Goal: Information Seeking & Learning: Learn about a topic

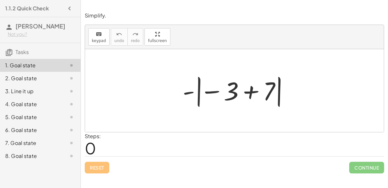
click at [262, 91] on div at bounding box center [236, 91] width 115 height 36
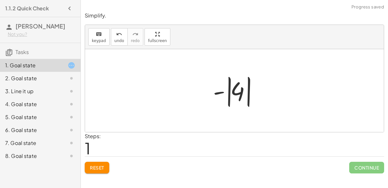
click at [228, 98] on div at bounding box center [237, 91] width 54 height 36
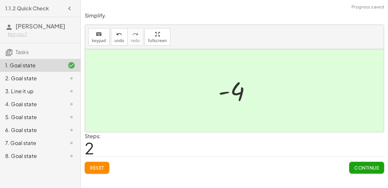
click at [371, 169] on span "Continue" at bounding box center [366, 168] width 25 height 6
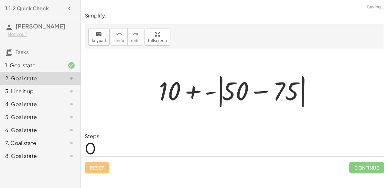
click at [262, 81] on div at bounding box center [237, 90] width 163 height 37
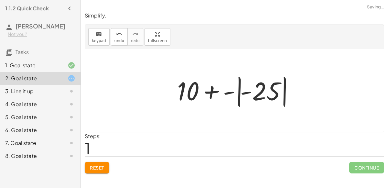
click at [235, 93] on div at bounding box center [237, 91] width 126 height 36
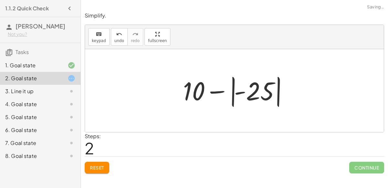
click at [237, 93] on div at bounding box center [237, 91] width 114 height 36
click at [215, 90] on div at bounding box center [237, 91] width 114 height 36
click at [233, 98] on div at bounding box center [237, 91] width 114 height 36
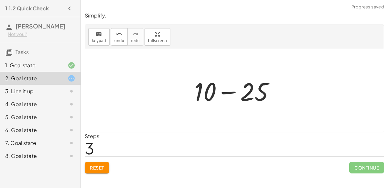
click at [229, 92] on div at bounding box center [237, 90] width 92 height 33
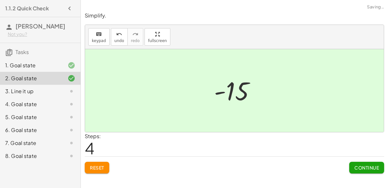
click at [363, 172] on button "Continue" at bounding box center [366, 168] width 35 height 12
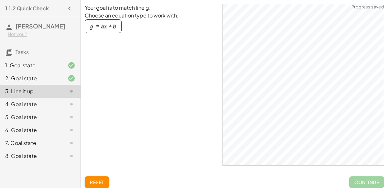
scroll to position [1, 0]
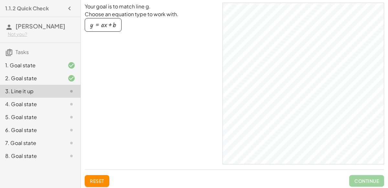
click at [113, 25] on div "button" at bounding box center [103, 24] width 26 height 7
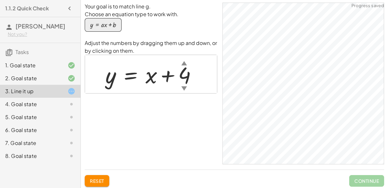
click at [183, 62] on div "▲" at bounding box center [183, 63] width 5 height 8
click at [185, 88] on div "▼" at bounding box center [183, 88] width 5 height 8
click at [187, 71] on div at bounding box center [153, 74] width 103 height 29
click at [183, 75] on div at bounding box center [153, 74] width 103 height 29
click at [183, 74] on div at bounding box center [153, 74] width 103 height 29
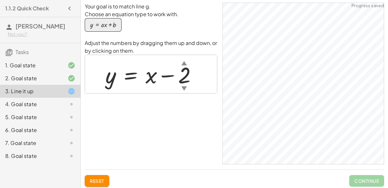
click at [181, 71] on div at bounding box center [153, 74] width 103 height 29
click at [150, 84] on div at bounding box center [151, 74] width 98 height 29
click at [181, 71] on div at bounding box center [151, 74] width 98 height 29
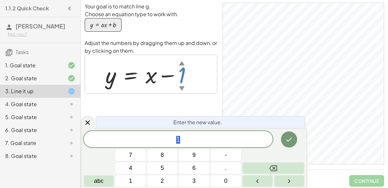
click at [157, 141] on span "1" at bounding box center [178, 139] width 189 height 9
click at [186, 141] on span "​ 1" at bounding box center [178, 139] width 189 height 9
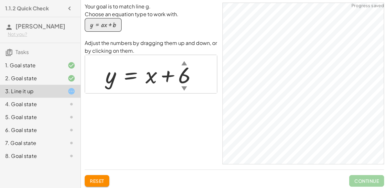
click at [179, 71] on div at bounding box center [153, 74] width 103 height 29
click at [184, 80] on div at bounding box center [153, 74] width 103 height 29
click at [164, 67] on div at bounding box center [153, 74] width 103 height 29
click at [178, 76] on div at bounding box center [153, 74] width 103 height 29
click at [190, 76] on div at bounding box center [153, 74] width 103 height 29
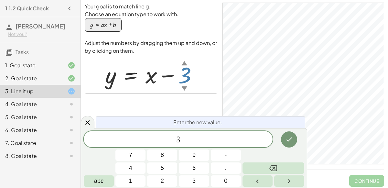
click at [173, 139] on span "​ 3" at bounding box center [178, 139] width 189 height 9
click at [149, 80] on div at bounding box center [153, 74] width 103 height 29
click at [287, 137] on icon "Done" at bounding box center [289, 139] width 8 height 8
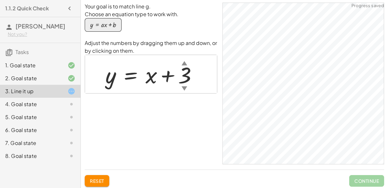
click at [153, 76] on div at bounding box center [153, 74] width 103 height 29
click at [154, 75] on div at bounding box center [153, 74] width 103 height 29
click at [155, 75] on div at bounding box center [153, 74] width 103 height 29
click at [171, 77] on div at bounding box center [153, 74] width 103 height 29
click at [190, 74] on div at bounding box center [153, 74] width 103 height 29
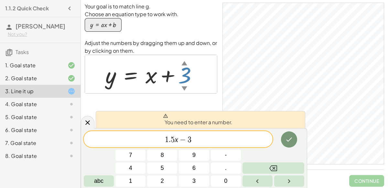
click at [211, 137] on span "1 . 5 x − 3 ​" at bounding box center [178, 139] width 189 height 9
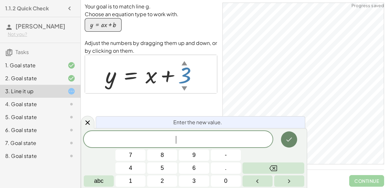
click at [296, 140] on button "Done" at bounding box center [289, 139] width 16 height 16
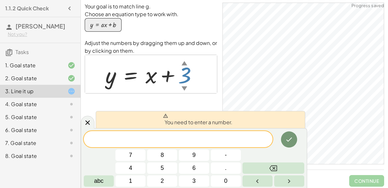
click at [194, 83] on div at bounding box center [153, 74] width 103 height 29
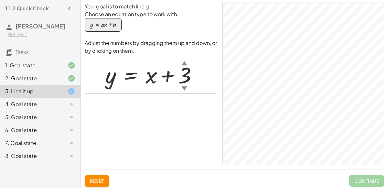
click at [189, 83] on div at bounding box center [153, 74] width 103 height 29
drag, startPoint x: 109, startPoint y: 77, endPoint x: 187, endPoint y: 83, distance: 78.1
click at [187, 83] on div at bounding box center [153, 74] width 103 height 29
click at [131, 75] on div at bounding box center [153, 74] width 103 height 29
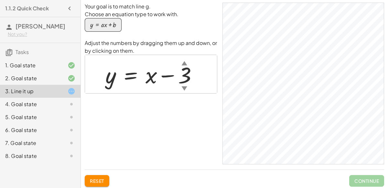
click at [151, 79] on div at bounding box center [153, 74] width 103 height 29
click at [159, 81] on div at bounding box center [153, 74] width 103 height 29
click at [167, 79] on div at bounding box center [153, 74] width 103 height 29
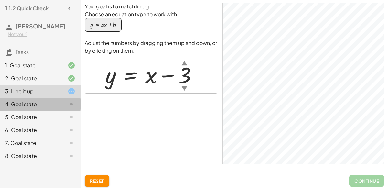
click at [24, 106] on div "4. Goal state" at bounding box center [31, 104] width 52 height 8
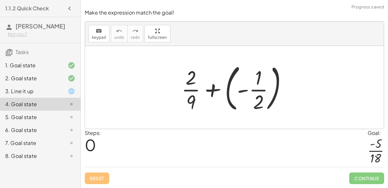
click at [243, 91] on div at bounding box center [236, 87] width 117 height 54
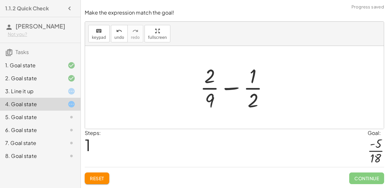
click at [231, 89] on div at bounding box center [237, 87] width 80 height 50
drag, startPoint x: 249, startPoint y: 106, endPoint x: 203, endPoint y: 108, distance: 46.3
click at [203, 108] on div at bounding box center [237, 87] width 80 height 50
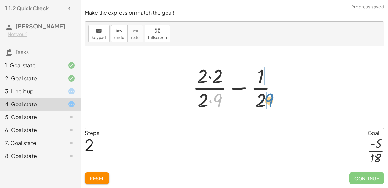
drag, startPoint x: 218, startPoint y: 100, endPoint x: 268, endPoint y: 100, distance: 50.1
click at [268, 100] on div at bounding box center [236, 87] width 95 height 50
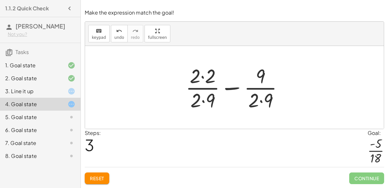
click at [257, 106] on div at bounding box center [236, 87] width 109 height 50
click at [261, 102] on div at bounding box center [236, 87] width 109 height 50
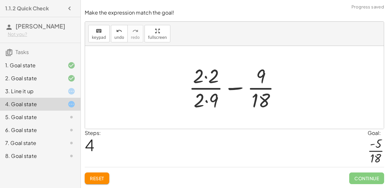
click at [206, 101] on div at bounding box center [237, 87] width 103 height 50
click at [207, 78] on div at bounding box center [237, 87] width 103 height 50
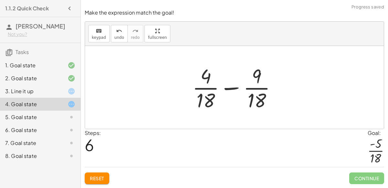
click at [228, 90] on div at bounding box center [236, 87] width 95 height 50
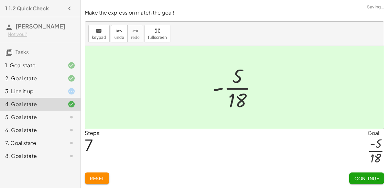
click at [365, 182] on button "Continue" at bounding box center [366, 178] width 35 height 12
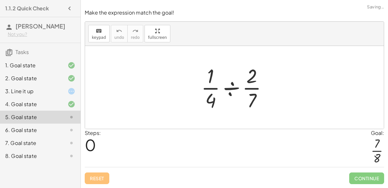
click at [230, 88] on div at bounding box center [237, 87] width 78 height 50
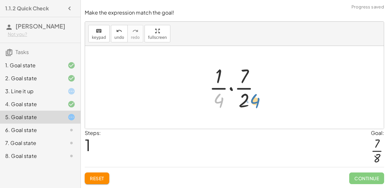
drag, startPoint x: 220, startPoint y: 101, endPoint x: 256, endPoint y: 102, distance: 36.2
click at [256, 102] on div at bounding box center [237, 87] width 62 height 50
drag, startPoint x: 221, startPoint y: 99, endPoint x: 252, endPoint y: 99, distance: 31.7
click at [252, 99] on div at bounding box center [237, 87] width 62 height 50
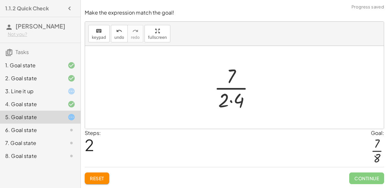
click at [234, 102] on div at bounding box center [237, 87] width 52 height 50
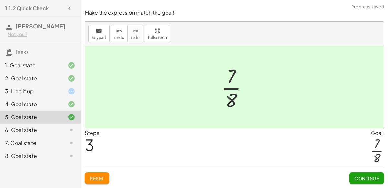
click at [380, 181] on button "Continue" at bounding box center [366, 178] width 35 height 12
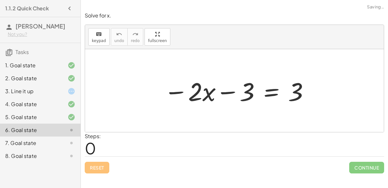
click at [225, 93] on div at bounding box center [237, 90] width 152 height 33
click at [172, 93] on div at bounding box center [237, 90] width 152 height 33
click at [208, 97] on div at bounding box center [237, 90] width 152 height 33
drag, startPoint x: 207, startPoint y: 98, endPoint x: 207, endPoint y: 91, distance: 7.1
click at [207, 91] on div at bounding box center [237, 90] width 152 height 33
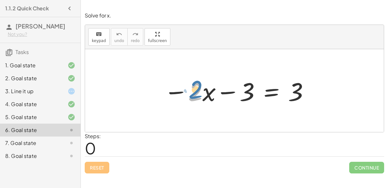
click at [194, 96] on div at bounding box center [237, 90] width 152 height 33
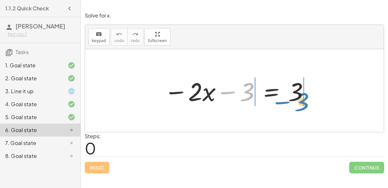
drag, startPoint x: 227, startPoint y: 93, endPoint x: 281, endPoint y: 101, distance: 54.3
click at [281, 101] on div at bounding box center [237, 90] width 152 height 33
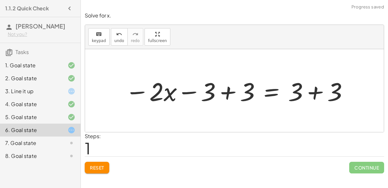
click at [231, 92] on div at bounding box center [237, 90] width 230 height 33
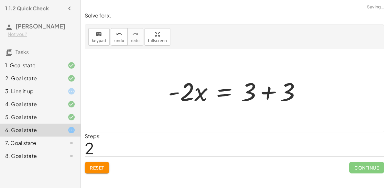
click at [270, 91] on div at bounding box center [237, 90] width 145 height 33
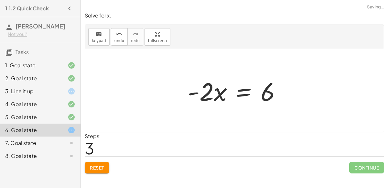
click at [205, 99] on div at bounding box center [236, 90] width 105 height 33
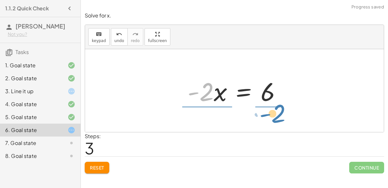
drag, startPoint x: 203, startPoint y: 97, endPoint x: 275, endPoint y: 119, distance: 74.8
click at [275, 119] on div "− · 2 · x − 3 = 3 − · 2 · x − 3 + 3 = + 3 + 3 − · 2 · x + 0 = + 3 + 3 · - 2 · x…" at bounding box center [234, 90] width 299 height 83
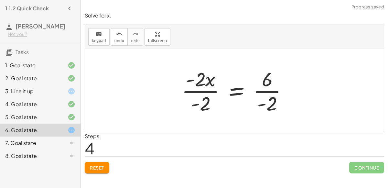
click at [202, 105] on div at bounding box center [237, 91] width 117 height 50
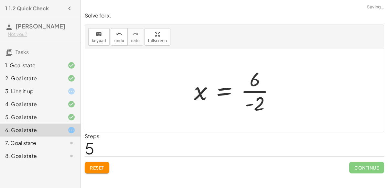
click at [254, 103] on div at bounding box center [237, 91] width 92 height 50
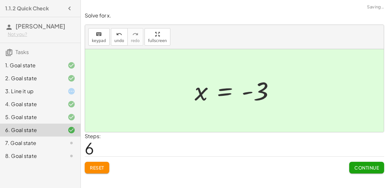
click at [362, 165] on span "Continue" at bounding box center [366, 168] width 25 height 6
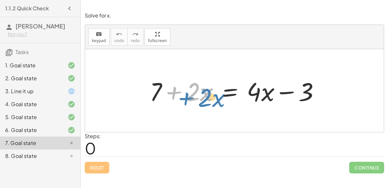
drag, startPoint x: 169, startPoint y: 92, endPoint x: 165, endPoint y: 90, distance: 4.3
click at [165, 90] on div at bounding box center [236, 90] width 181 height 33
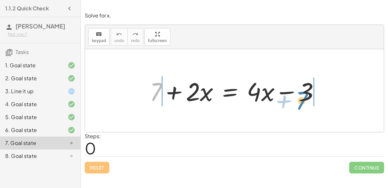
drag, startPoint x: 156, startPoint y: 93, endPoint x: 301, endPoint y: 97, distance: 145.6
click at [301, 97] on div at bounding box center [236, 90] width 181 height 33
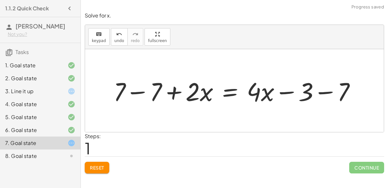
click at [139, 90] on div at bounding box center [237, 90] width 254 height 33
click at [321, 93] on div at bounding box center [272, 90] width 181 height 33
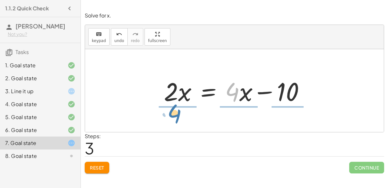
drag, startPoint x: 233, startPoint y: 94, endPoint x: 175, endPoint y: 116, distance: 62.2
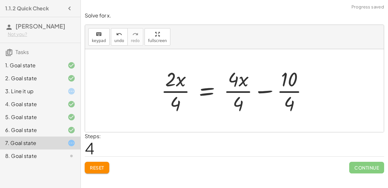
click at [237, 93] on div at bounding box center [237, 91] width 158 height 50
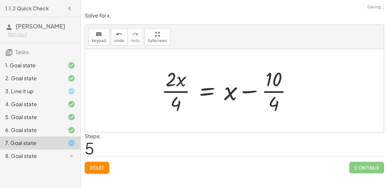
click at [273, 88] on div at bounding box center [229, 91] width 143 height 50
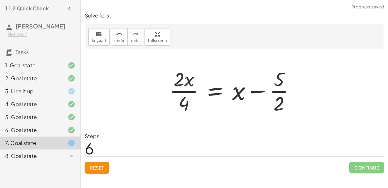
click at [185, 95] on div at bounding box center [234, 91] width 137 height 50
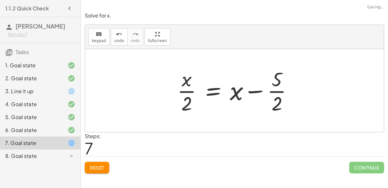
click at [194, 93] on div at bounding box center [237, 91] width 127 height 50
click at [185, 89] on div at bounding box center [237, 91] width 127 height 50
click at [185, 79] on div at bounding box center [237, 91] width 127 height 50
click at [281, 92] on div at bounding box center [237, 91] width 127 height 50
click at [257, 91] on div at bounding box center [237, 91] width 127 height 50
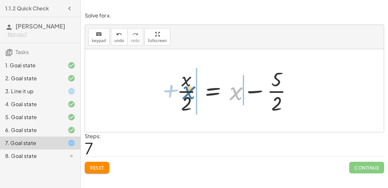
drag, startPoint x: 238, startPoint y: 96, endPoint x: 190, endPoint y: 95, distance: 47.5
click at [190, 95] on div at bounding box center [237, 91] width 127 height 50
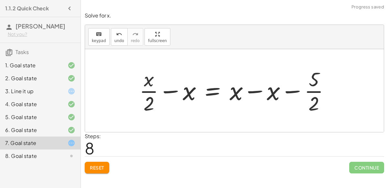
click at [172, 91] on div at bounding box center [237, 91] width 202 height 50
click at [258, 92] on div at bounding box center [237, 91] width 202 height 50
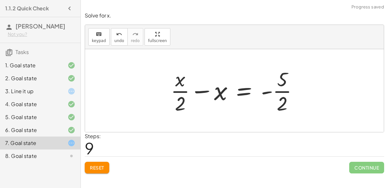
click at [180, 85] on div at bounding box center [237, 91] width 139 height 50
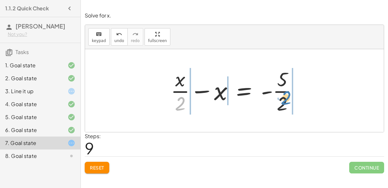
drag, startPoint x: 177, startPoint y: 106, endPoint x: 281, endPoint y: 99, distance: 104.4
click at [281, 99] on div at bounding box center [237, 91] width 139 height 50
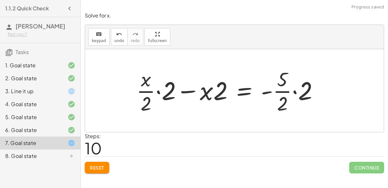
click at [158, 91] on div at bounding box center [230, 91] width 194 height 50
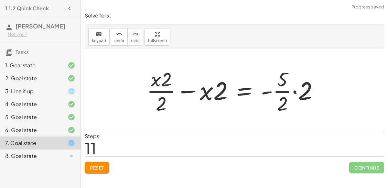
click at [157, 82] on div at bounding box center [235, 91] width 183 height 50
click at [164, 92] on div at bounding box center [235, 91] width 183 height 50
click at [190, 91] on div at bounding box center [235, 91] width 183 height 50
click at [285, 90] on div at bounding box center [235, 91] width 183 height 50
click at [268, 92] on div at bounding box center [235, 91] width 183 height 50
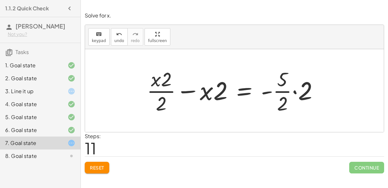
click at [294, 92] on div at bounding box center [235, 91] width 183 height 50
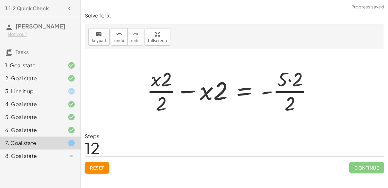
click at [289, 80] on div at bounding box center [233, 91] width 178 height 50
click at [283, 91] on div at bounding box center [228, 91] width 169 height 50
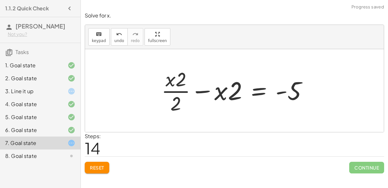
click at [234, 94] on div at bounding box center [237, 91] width 158 height 50
click at [218, 96] on div at bounding box center [237, 91] width 158 height 50
click at [202, 89] on div at bounding box center [237, 91] width 158 height 50
click at [177, 88] on div at bounding box center [237, 91] width 158 height 50
click at [102, 166] on span "Reset" at bounding box center [97, 168] width 14 height 6
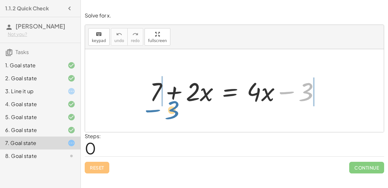
drag, startPoint x: 290, startPoint y: 91, endPoint x: 155, endPoint y: 106, distance: 136.4
click at [155, 106] on div at bounding box center [236, 90] width 181 height 33
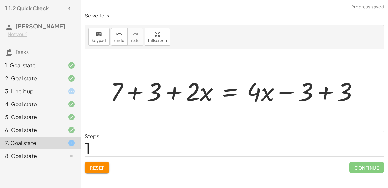
click at [131, 91] on div at bounding box center [236, 90] width 259 height 33
click at [326, 92] on div at bounding box center [251, 90] width 230 height 33
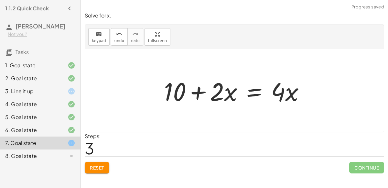
click at [30, 89] on div "3. Line it up" at bounding box center [31, 91] width 52 height 8
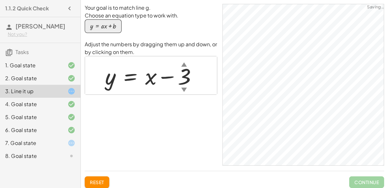
click at [55, 141] on div "7. Goal state" at bounding box center [31, 143] width 52 height 8
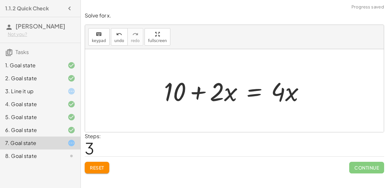
click at [201, 91] on div at bounding box center [237, 90] width 152 height 33
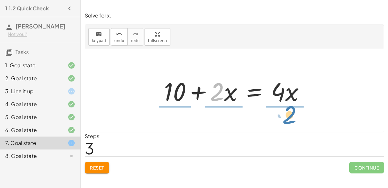
drag, startPoint x: 213, startPoint y: 95, endPoint x: 284, endPoint y: 116, distance: 74.0
click at [284, 116] on div "+ 7 + · 2 · x = + · 4 · x − 3 + 7 + 3 + · 2 · x = + · 4 · x − 3 + 3 + 10 + · 2 …" at bounding box center [234, 90] width 299 height 83
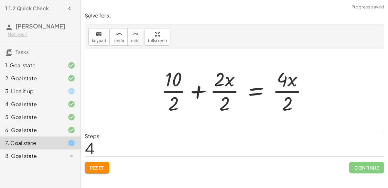
click at [177, 90] on div at bounding box center [237, 91] width 158 height 50
click at [220, 93] on div at bounding box center [242, 91] width 147 height 50
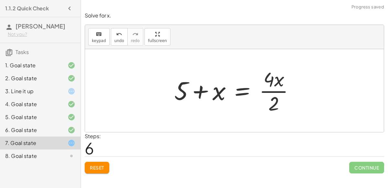
click at [287, 92] on div at bounding box center [237, 91] width 132 height 50
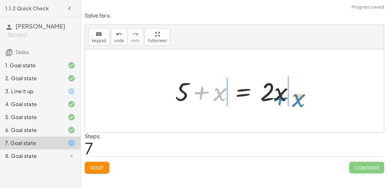
drag, startPoint x: 217, startPoint y: 97, endPoint x: 296, endPoint y: 103, distance: 79.4
click at [296, 103] on div at bounding box center [237, 90] width 130 height 33
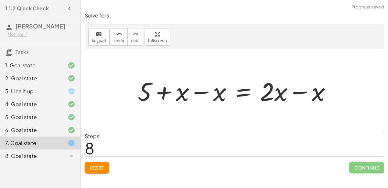
click at [196, 91] on div at bounding box center [237, 90] width 205 height 33
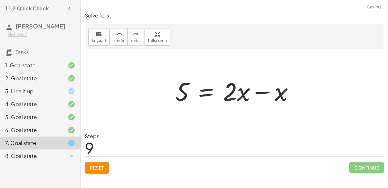
click at [297, 90] on div at bounding box center [237, 90] width 130 height 33
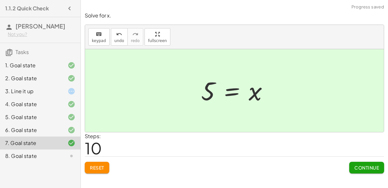
click at [369, 167] on span "Continue" at bounding box center [366, 168] width 25 height 6
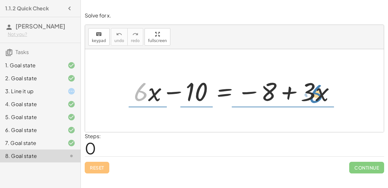
drag, startPoint x: 141, startPoint y: 97, endPoint x: 304, endPoint y: 97, distance: 163.0
click at [304, 97] on div at bounding box center [237, 90] width 213 height 33
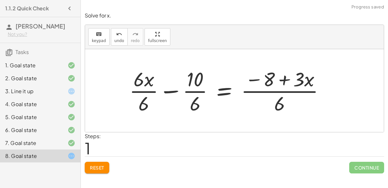
click at [107, 167] on button "Reset" at bounding box center [97, 168] width 25 height 12
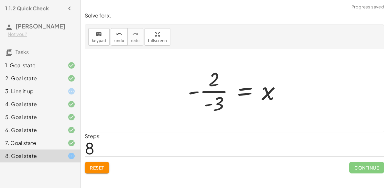
click at [210, 92] on div at bounding box center [237, 91] width 105 height 50
click at [196, 91] on div at bounding box center [237, 91] width 105 height 50
click at [214, 92] on div at bounding box center [237, 91] width 105 height 50
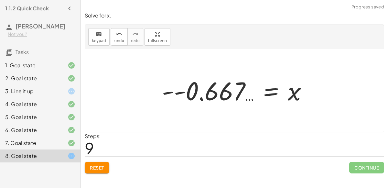
click at [183, 93] on div at bounding box center [237, 91] width 157 height 32
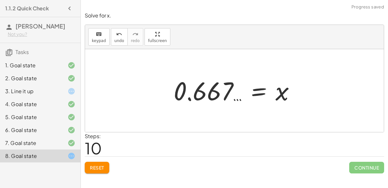
click at [208, 91] on div at bounding box center [236, 91] width 133 height 32
click at [236, 102] on div at bounding box center [236, 91] width 133 height 32
click at [104, 169] on span "Reset" at bounding box center [97, 168] width 14 height 6
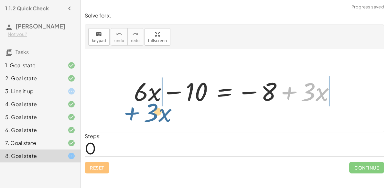
drag, startPoint x: 294, startPoint y: 92, endPoint x: 138, endPoint y: 112, distance: 157.6
click at [138, 112] on div "+ · 3 · x + · 6 · x − 10 = − 8 + · 3 · x" at bounding box center [234, 90] width 299 height 83
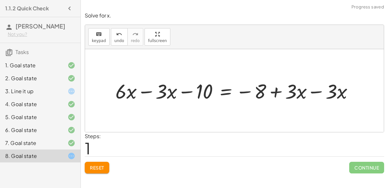
click at [143, 91] on div at bounding box center [237, 90] width 250 height 27
click at [317, 91] on div at bounding box center [257, 90] width 210 height 27
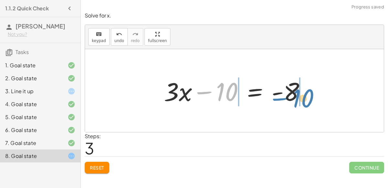
drag, startPoint x: 201, startPoint y: 92, endPoint x: 276, endPoint y: 96, distance: 74.5
click at [276, 96] on div at bounding box center [237, 90] width 153 height 33
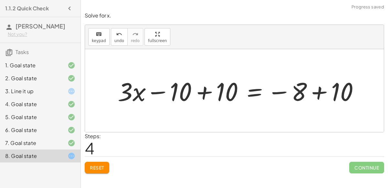
click at [212, 91] on div at bounding box center [240, 90] width 253 height 33
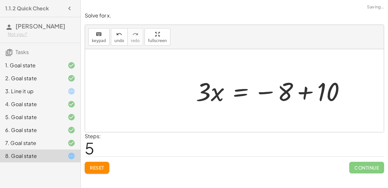
click at [311, 94] on div at bounding box center [273, 90] width 161 height 33
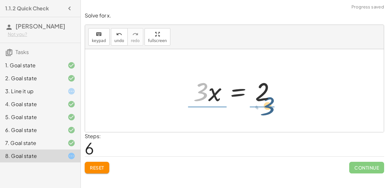
drag, startPoint x: 202, startPoint y: 93, endPoint x: 269, endPoint y: 107, distance: 68.0
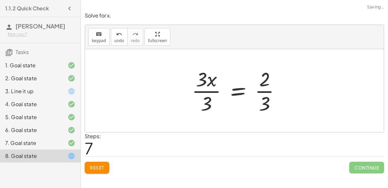
click at [267, 103] on div at bounding box center [239, 91] width 100 height 50
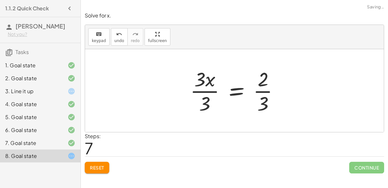
click at [261, 92] on div at bounding box center [237, 91] width 100 height 50
click at [194, 90] on div at bounding box center [237, 91] width 100 height 50
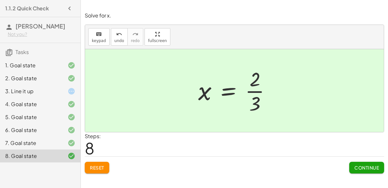
click at [70, 89] on icon at bounding box center [72, 91] width 8 height 8
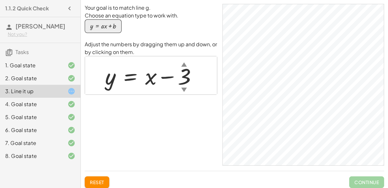
click at [185, 77] on div at bounding box center [153, 75] width 103 height 29
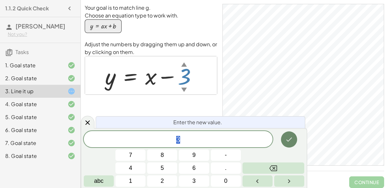
click at [293, 135] on button "Done" at bounding box center [289, 139] width 16 height 16
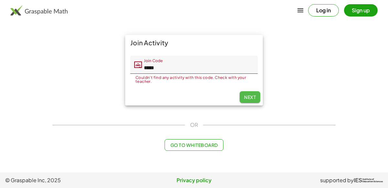
click at [258, 100] on button "Next" at bounding box center [250, 97] width 21 height 12
